Goal: Task Accomplishment & Management: Manage account settings

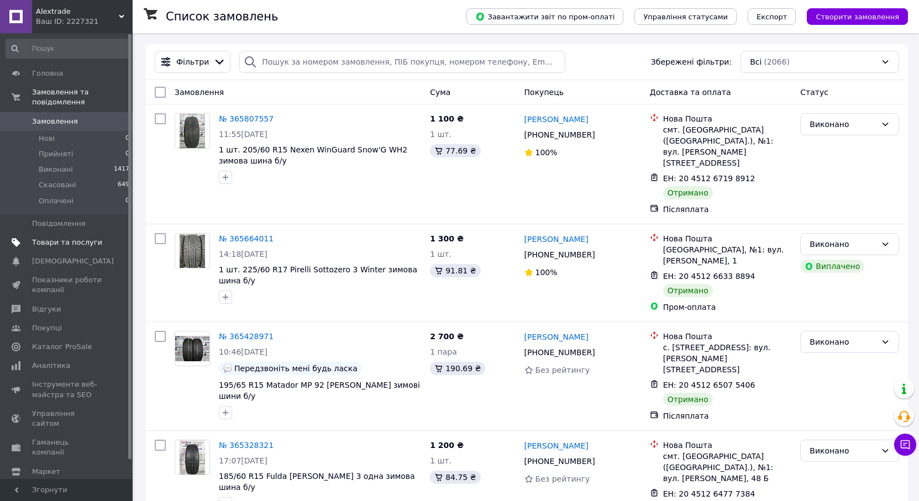
click at [55, 238] on span "Товари та послуги" at bounding box center [67, 243] width 70 height 10
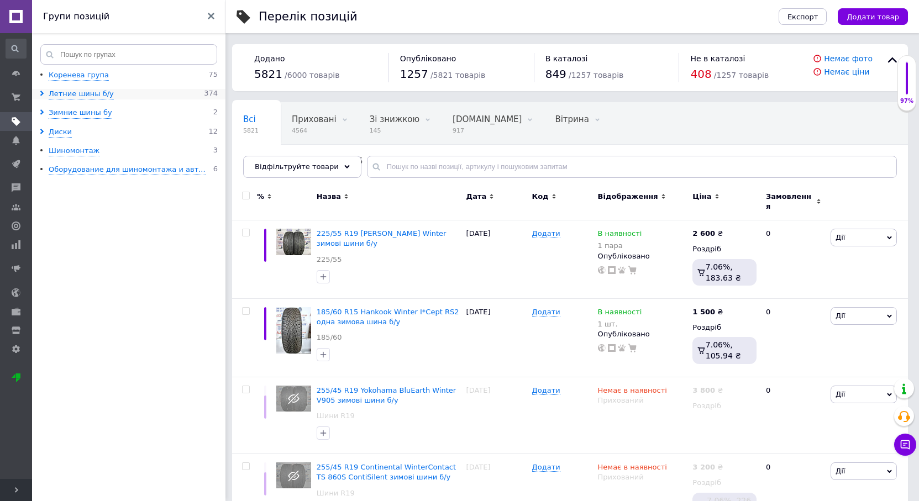
click at [43, 94] on use at bounding box center [41, 94] width 3 height 6
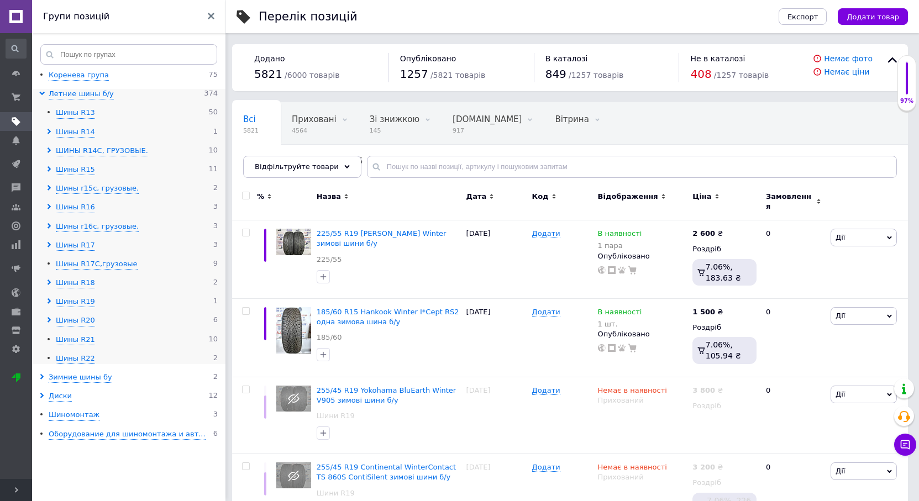
click at [43, 94] on use at bounding box center [42, 93] width 6 height 3
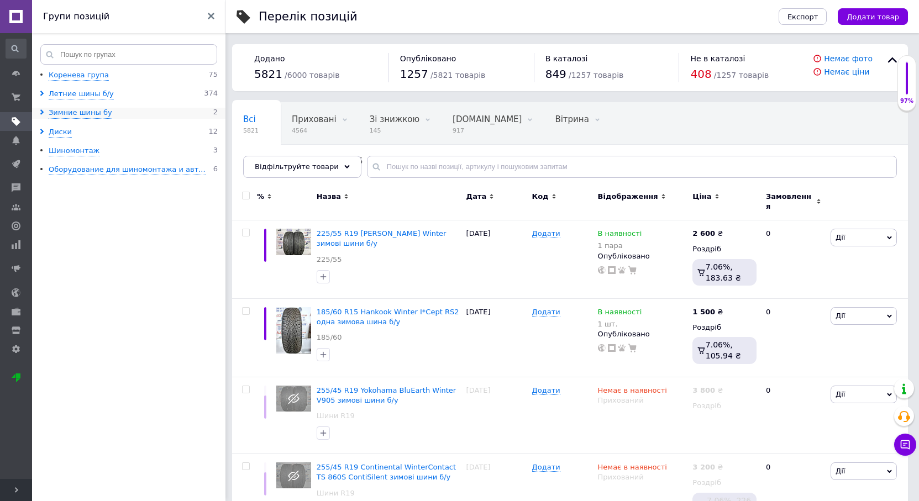
click at [41, 113] on icon at bounding box center [42, 112] width 6 height 6
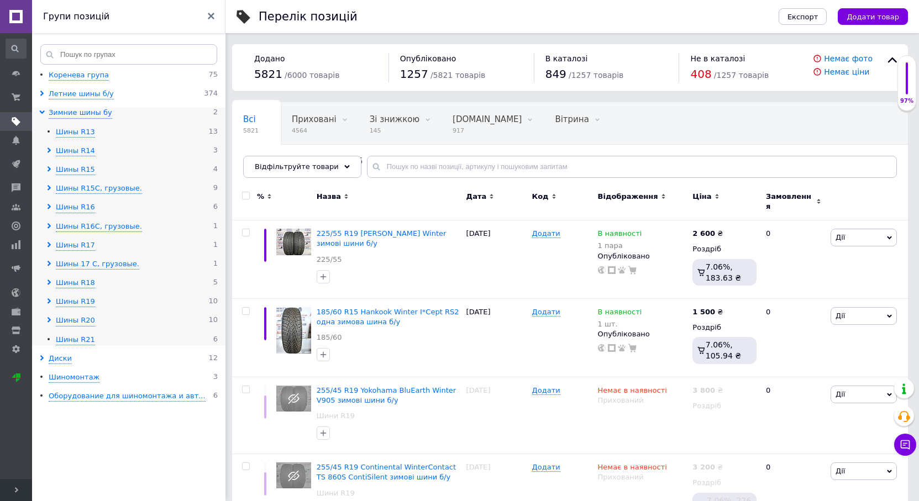
click at [48, 152] on use at bounding box center [49, 151] width 3 height 6
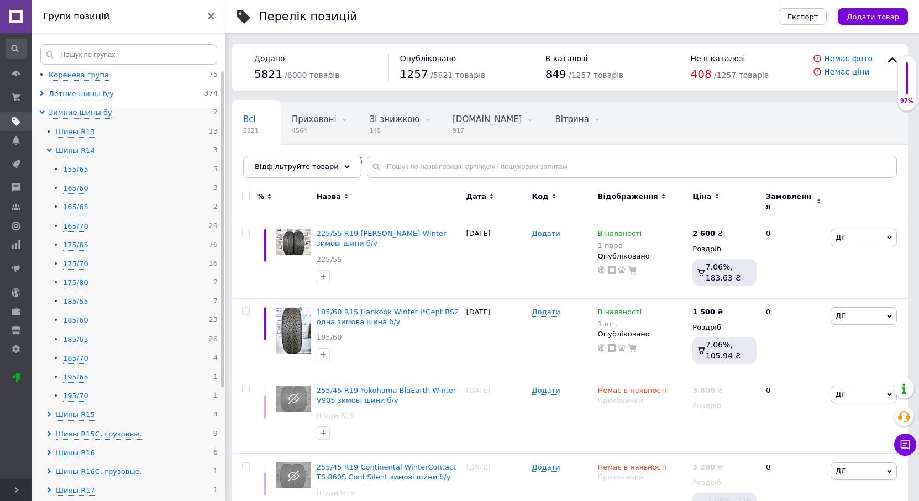
click at [76, 303] on div "185/55" at bounding box center [75, 302] width 25 height 10
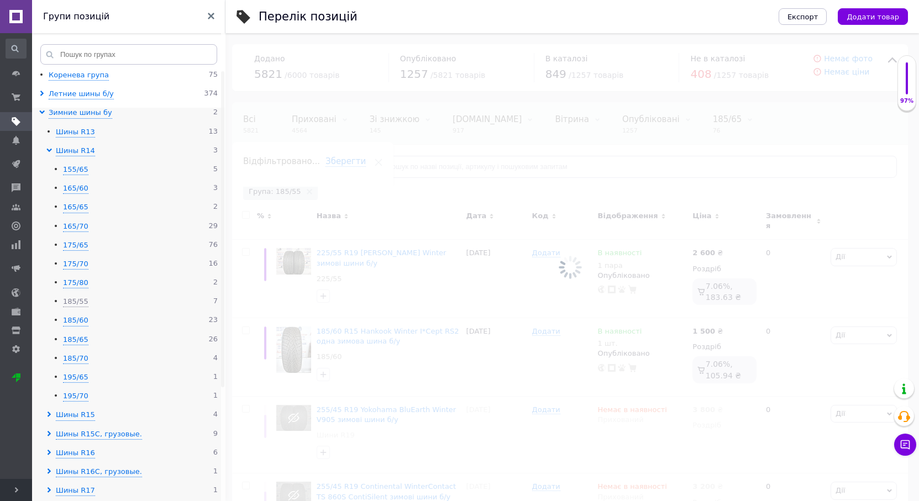
scroll to position [0, 26]
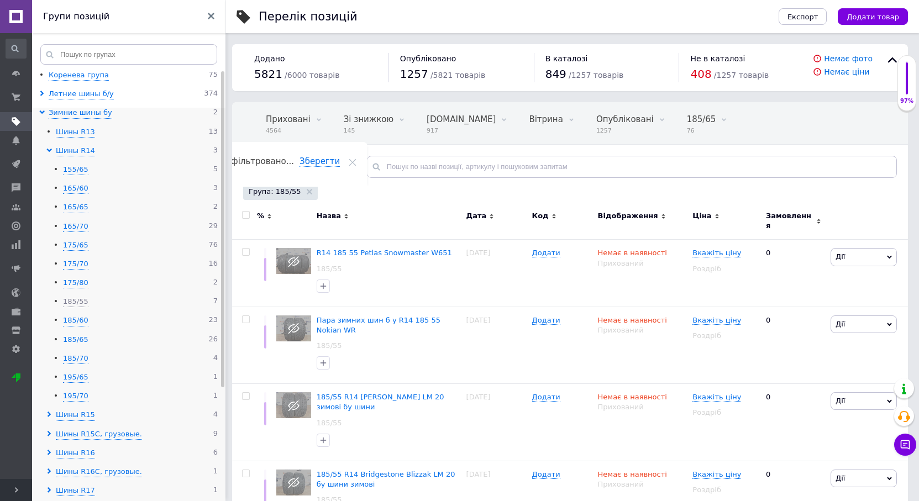
click at [75, 340] on div "185/65" at bounding box center [75, 340] width 25 height 10
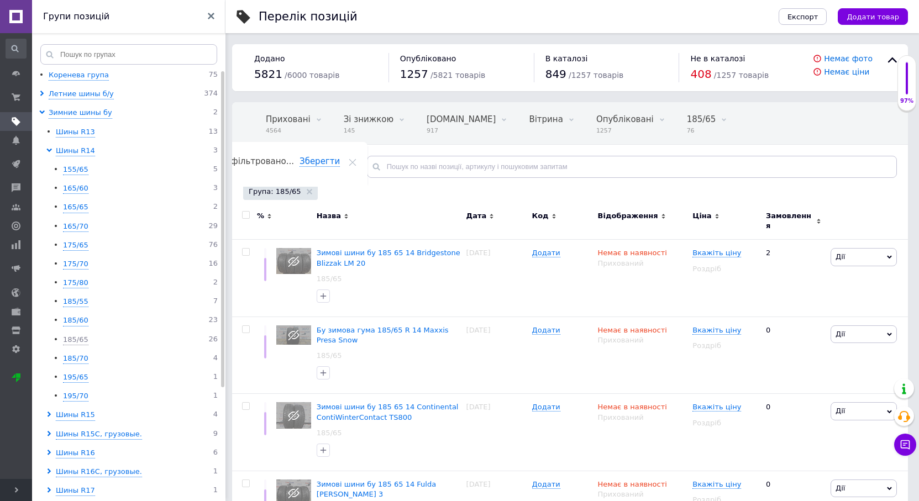
click at [661, 218] on icon at bounding box center [663, 216] width 5 height 5
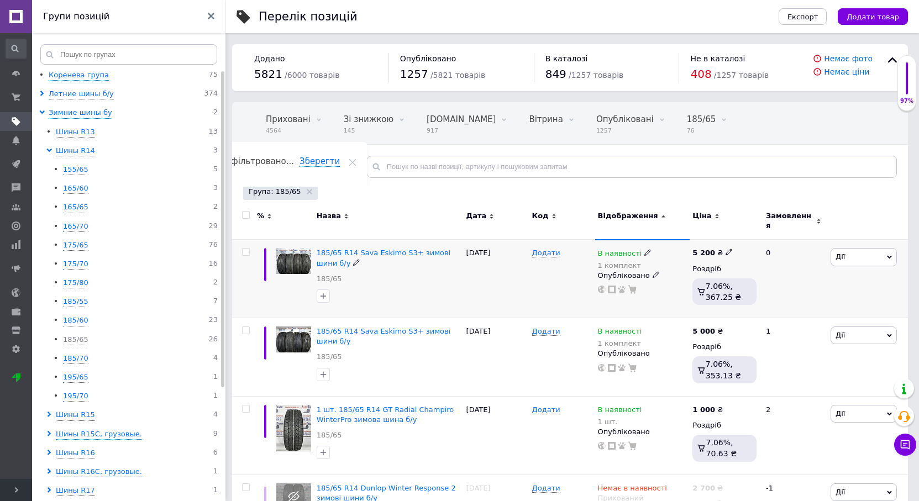
click at [644, 249] on icon at bounding box center [647, 252] width 7 height 7
click at [681, 266] on li "Немає в наявності" at bounding box center [708, 267] width 105 height 15
click at [687, 298] on div "В наявності 1 комплект Наявність Немає в наявності В наявності Під замовлення Г…" at bounding box center [642, 279] width 95 height 78
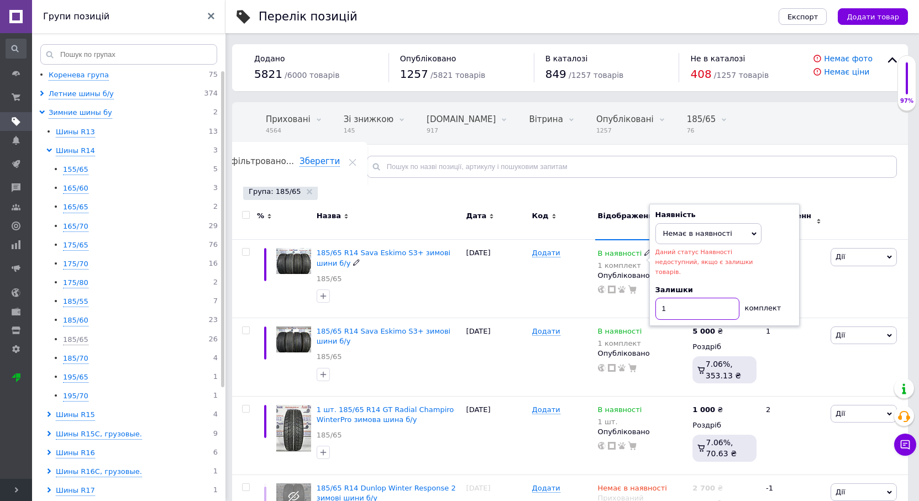
drag, startPoint x: 681, startPoint y: 288, endPoint x: 624, endPoint y: 286, distance: 57.0
click at [624, 286] on div "В наявності 1 комплект Наявність Немає в наявності В наявності Під замовлення Г…" at bounding box center [642, 272] width 89 height 46
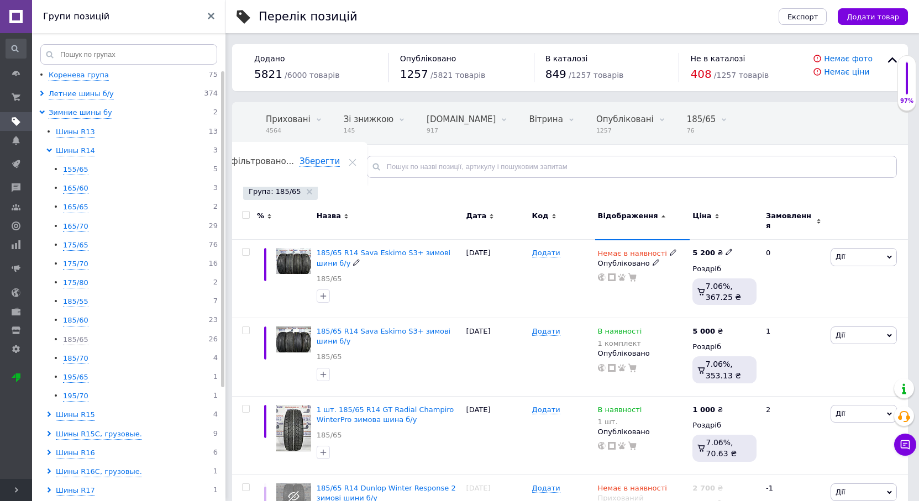
click at [652, 260] on use at bounding box center [655, 263] width 6 height 6
click at [602, 280] on li "Прихований" at bounding box center [639, 284] width 93 height 15
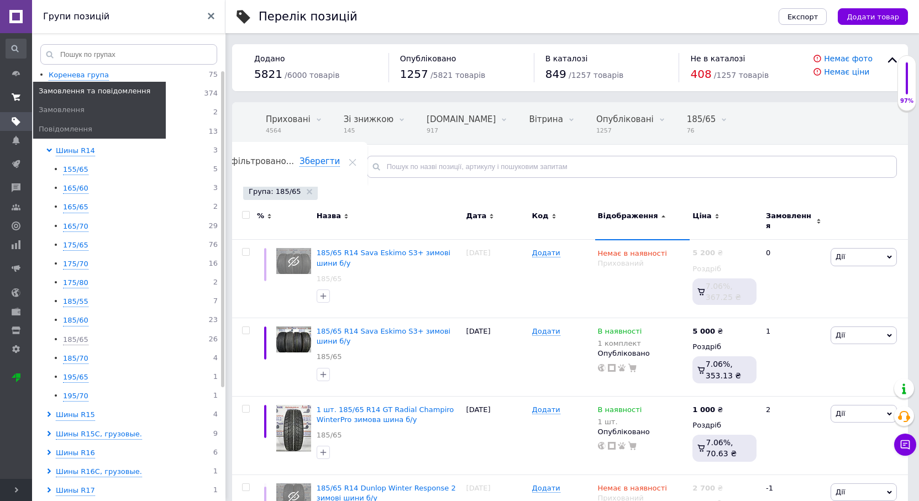
click at [14, 98] on use at bounding box center [16, 96] width 9 height 7
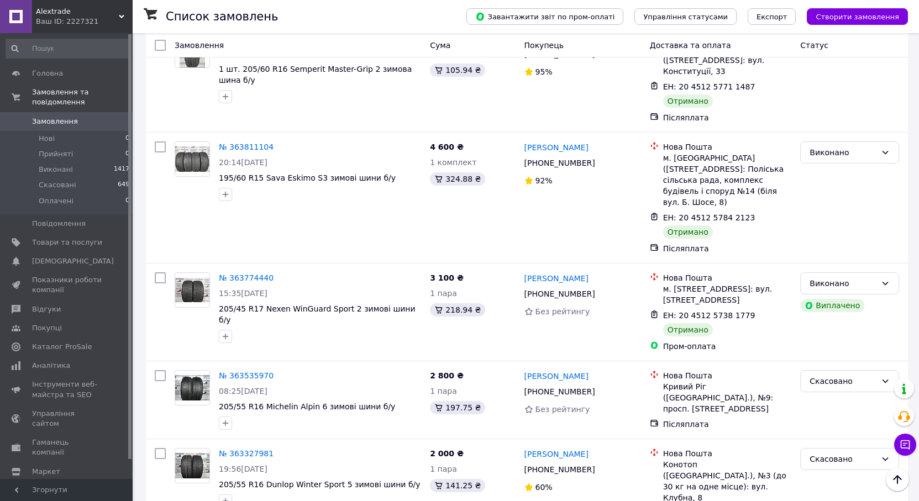
scroll to position [1529, 0]
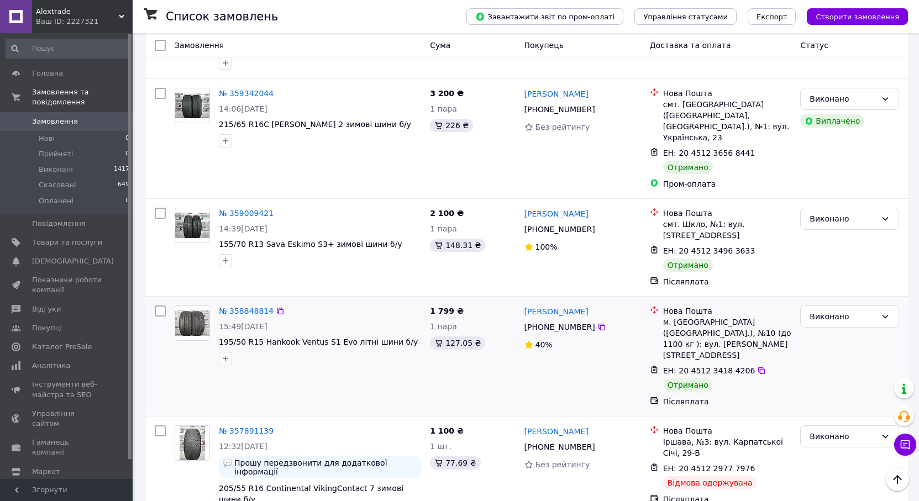
scroll to position [1189, 0]
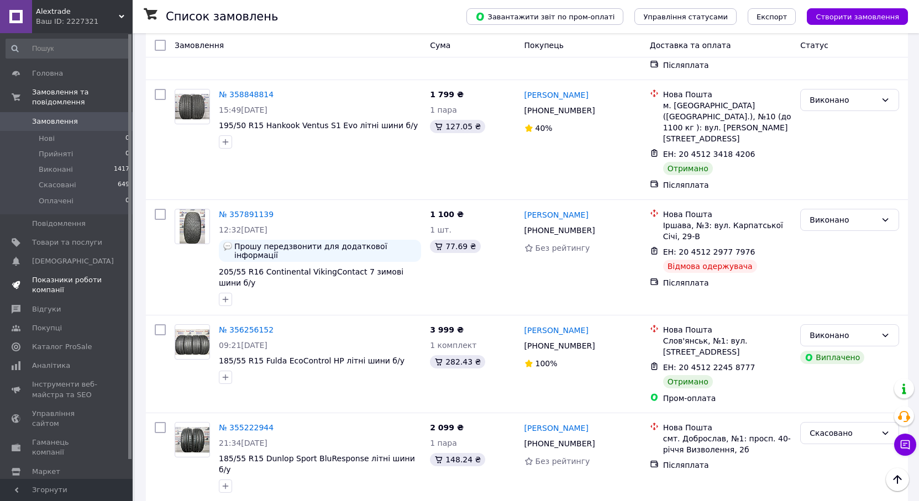
click at [80, 285] on span "Показники роботи компанії" at bounding box center [67, 285] width 70 height 20
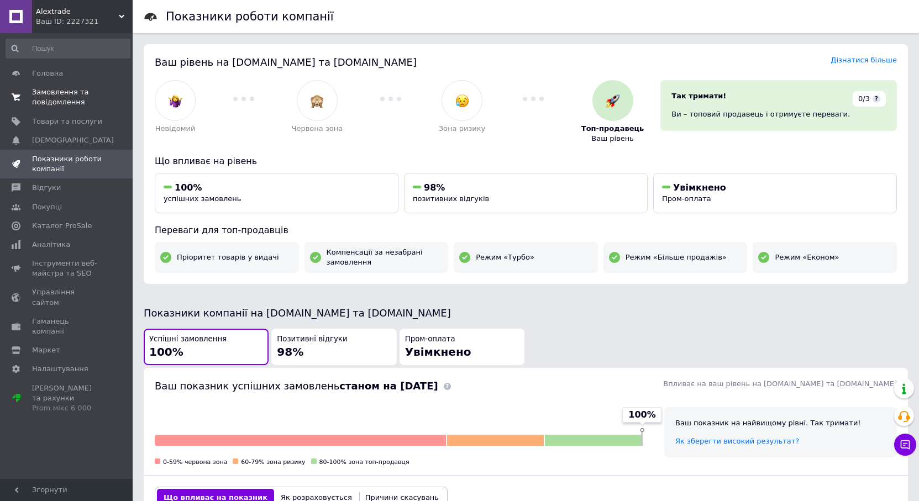
click at [36, 104] on span "Замовлення та повідомлення" at bounding box center [67, 97] width 70 height 20
